Goal: Information Seeking & Learning: Learn about a topic

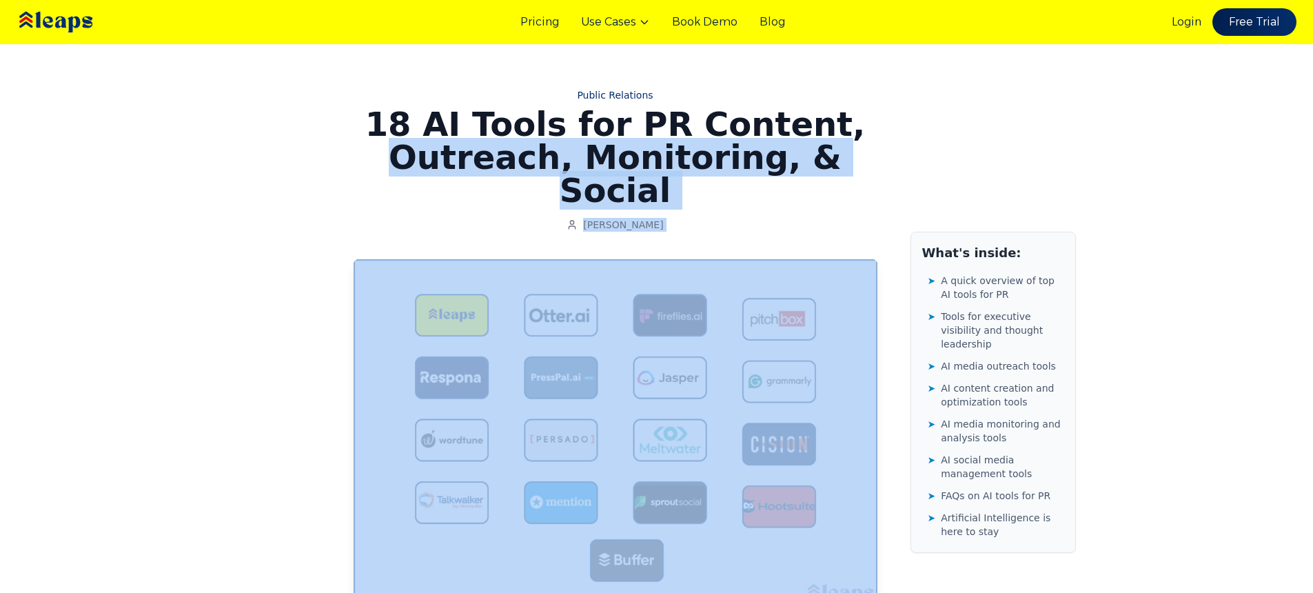
drag, startPoint x: 373, startPoint y: 147, endPoint x: 982, endPoint y: 152, distance: 609.1
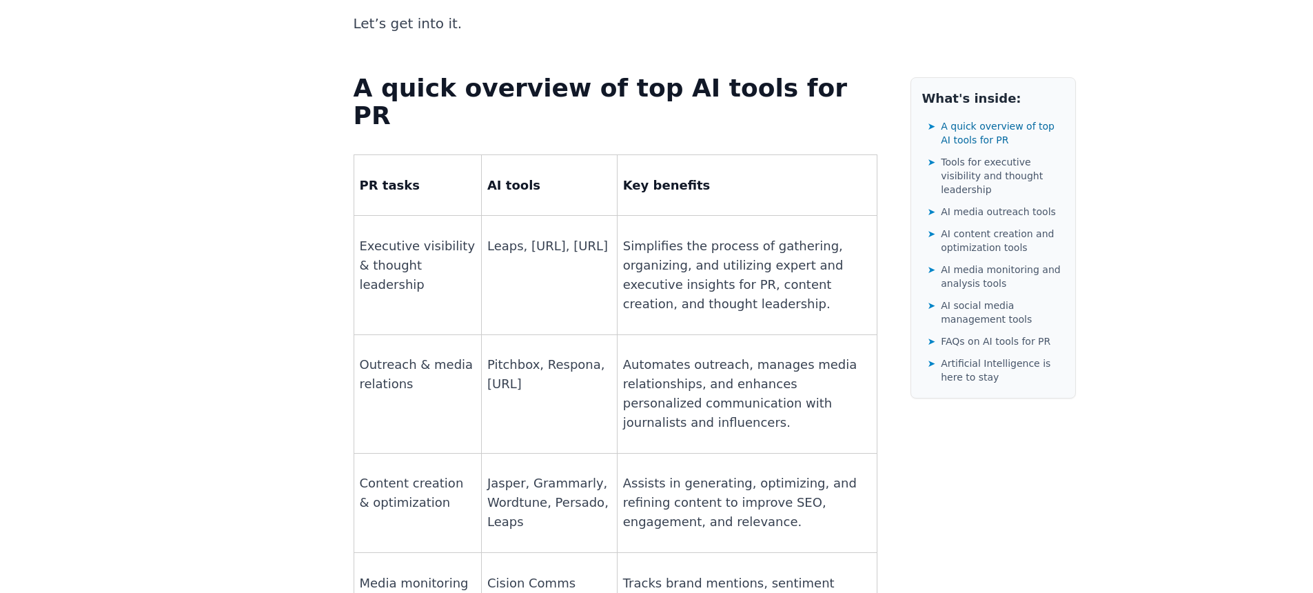
scroll to position [983, 0]
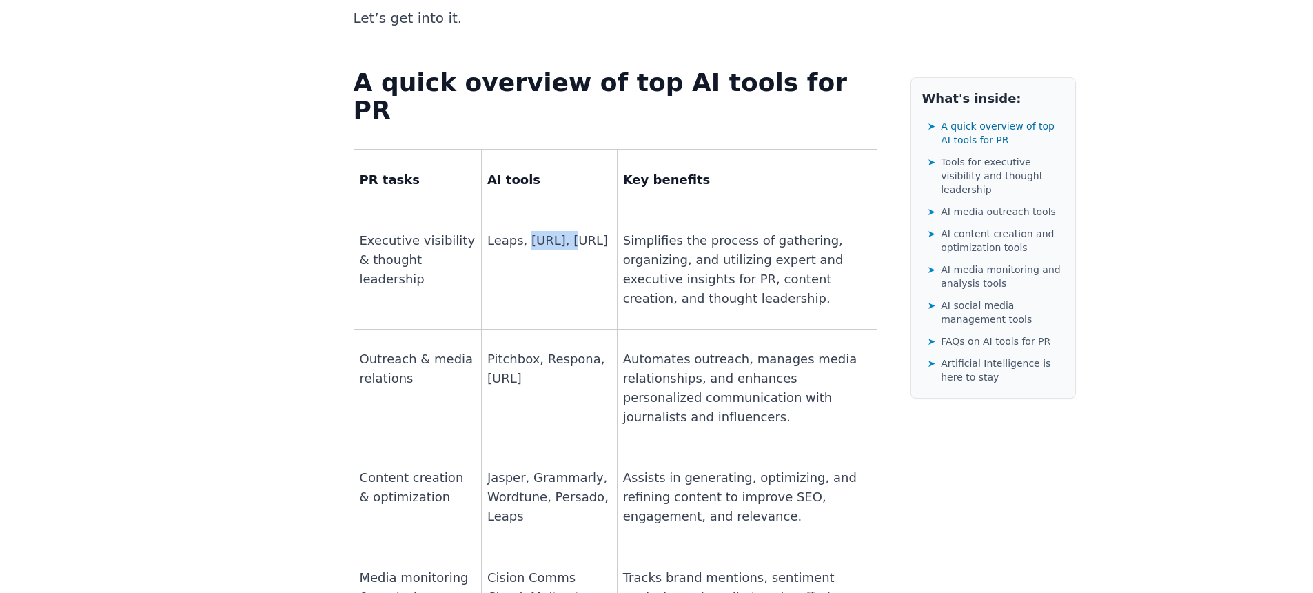
drag, startPoint x: 519, startPoint y: 128, endPoint x: 561, endPoint y: 125, distance: 42.1
click at [561, 231] on p "Leaps, [URL], [URL]" at bounding box center [549, 240] width 124 height 19
copy p "[URL]"
click at [495, 349] on p "Pitchbox, Respona, [URL]" at bounding box center [549, 368] width 124 height 39
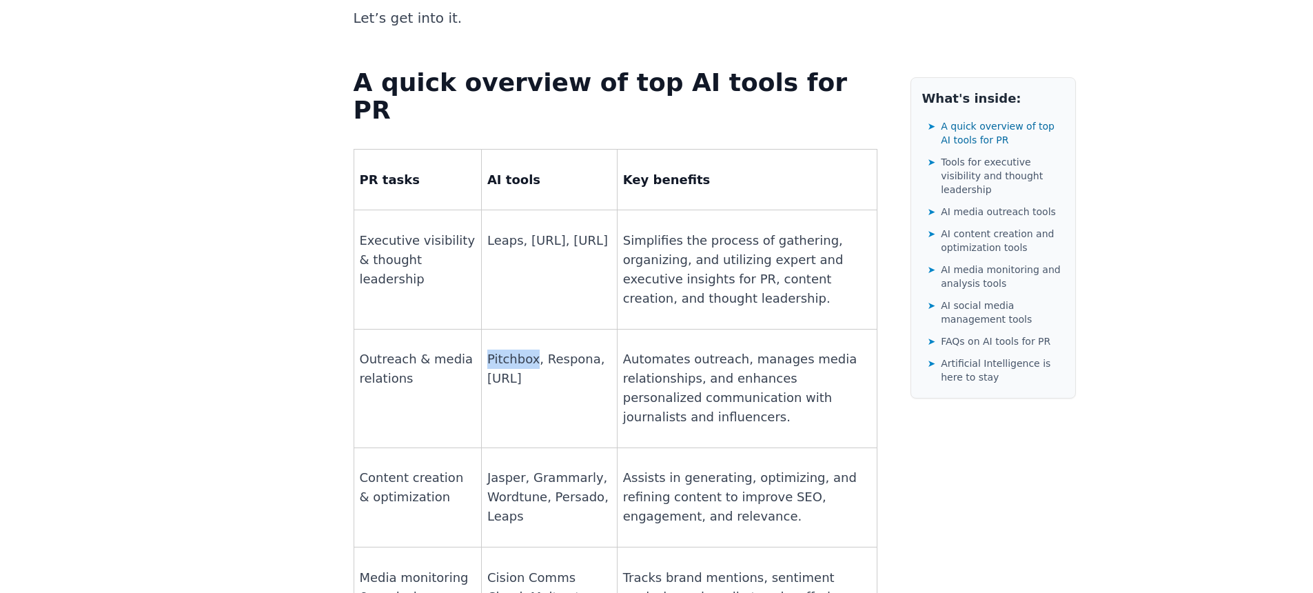
copy p "Pitchbox"
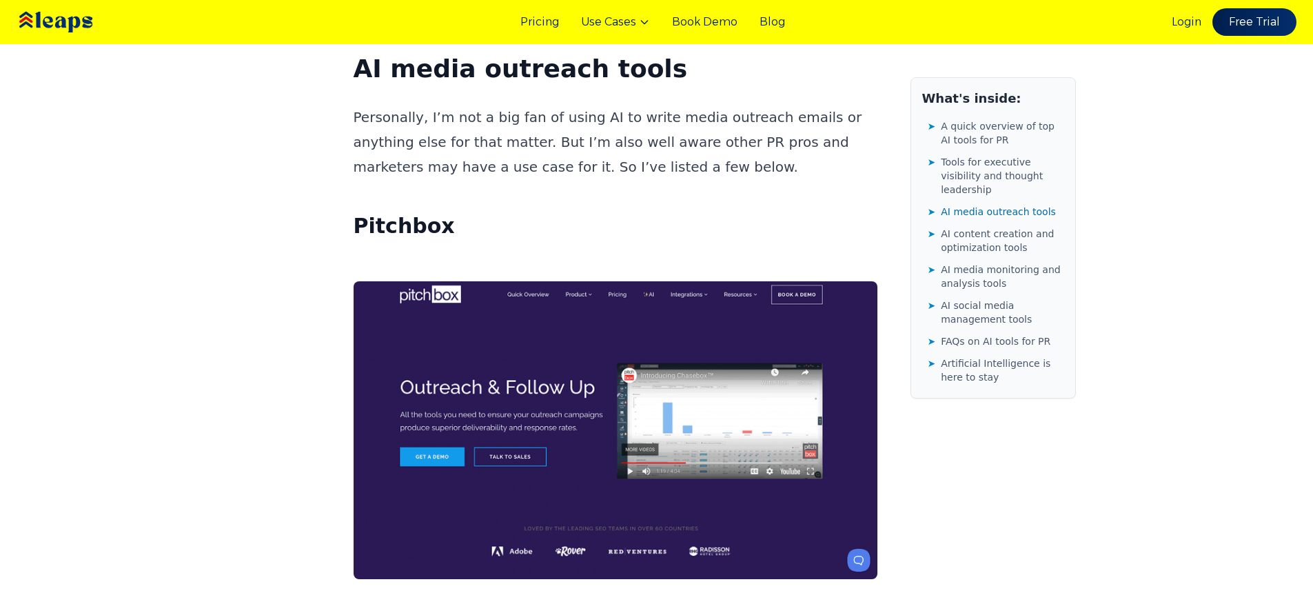
scroll to position [5853, 0]
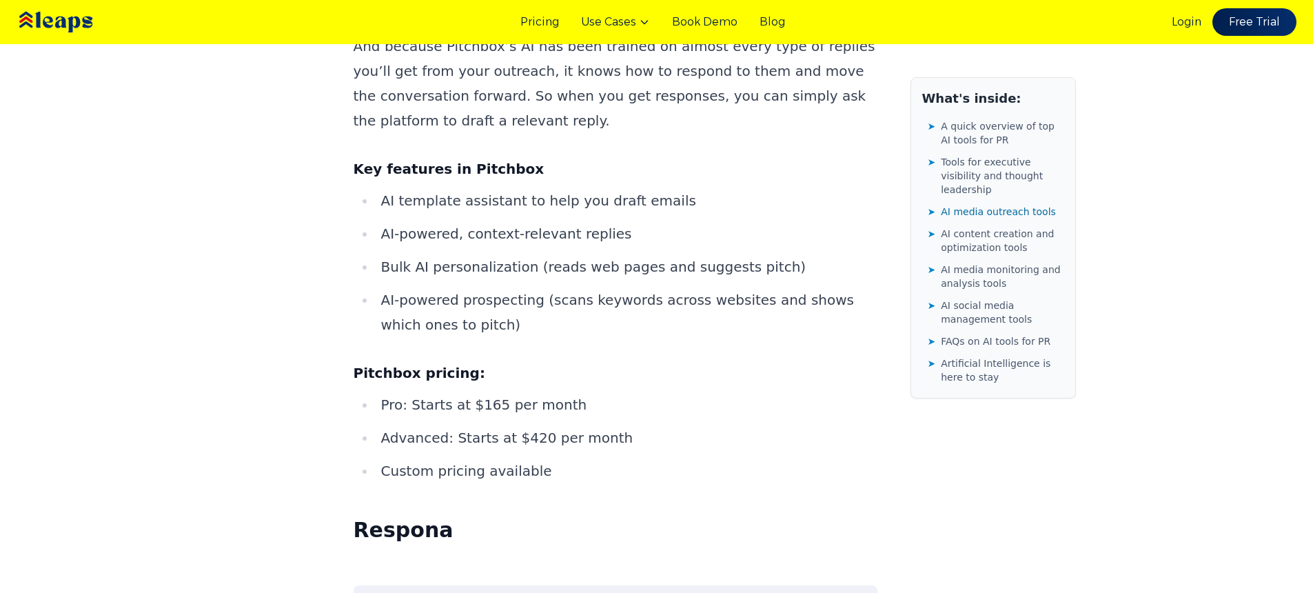
scroll to position [6616, 0]
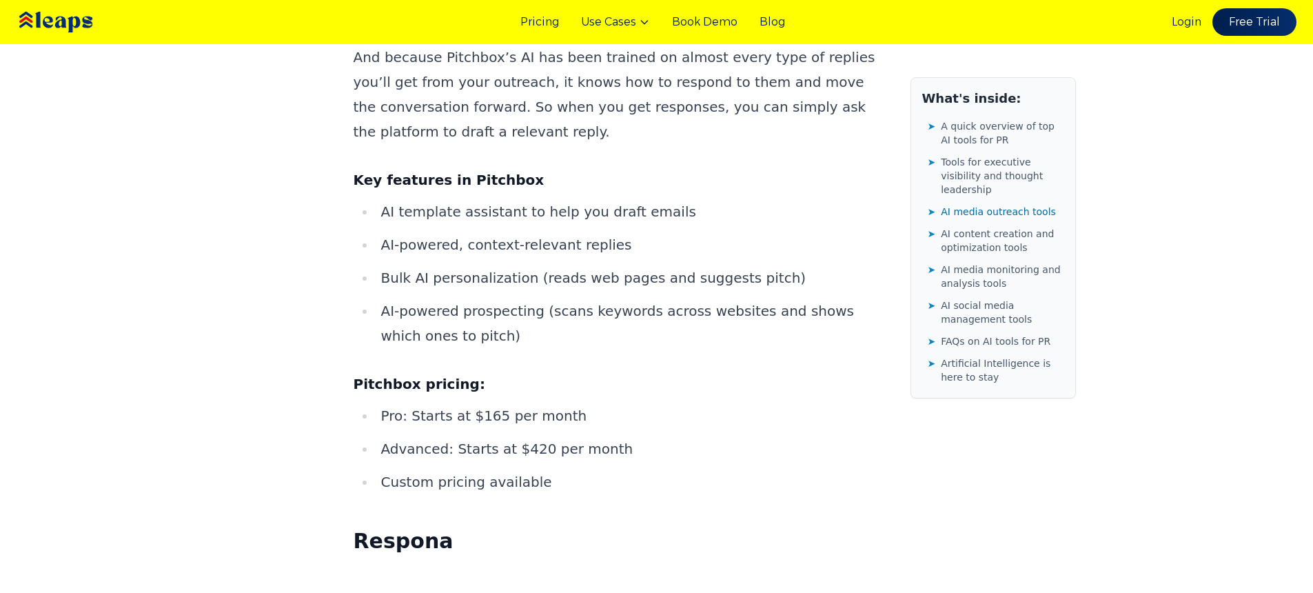
click at [401, 528] on strong "Respona" at bounding box center [403, 540] width 100 height 24
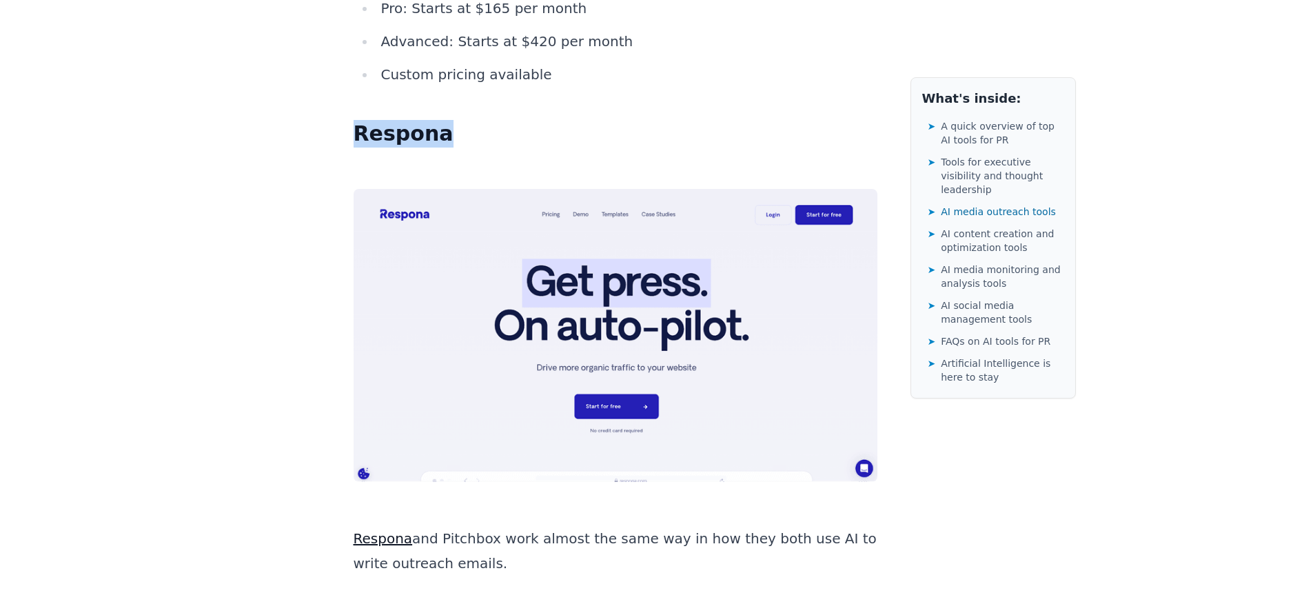
click at [402, 530] on link "Respona" at bounding box center [382, 538] width 59 height 17
